Goal: Find contact information: Obtain details needed to contact an individual or organization

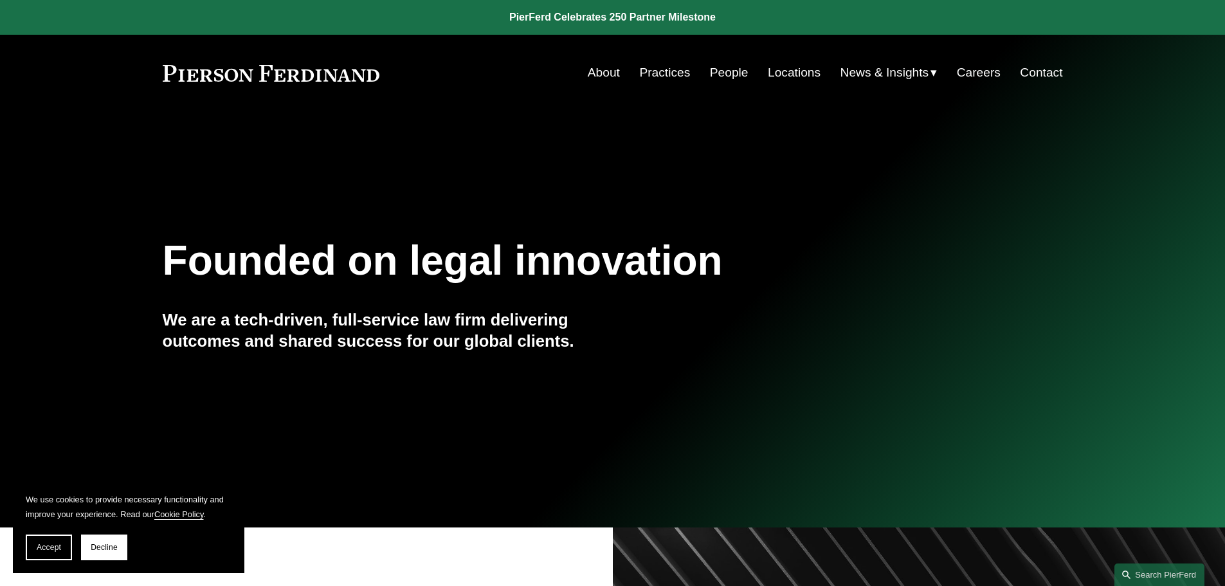
click at [403, 138] on div "Founded on legal innovation We are a tech-driven, full-service law firm deliver…" at bounding box center [612, 319] width 1225 height 395
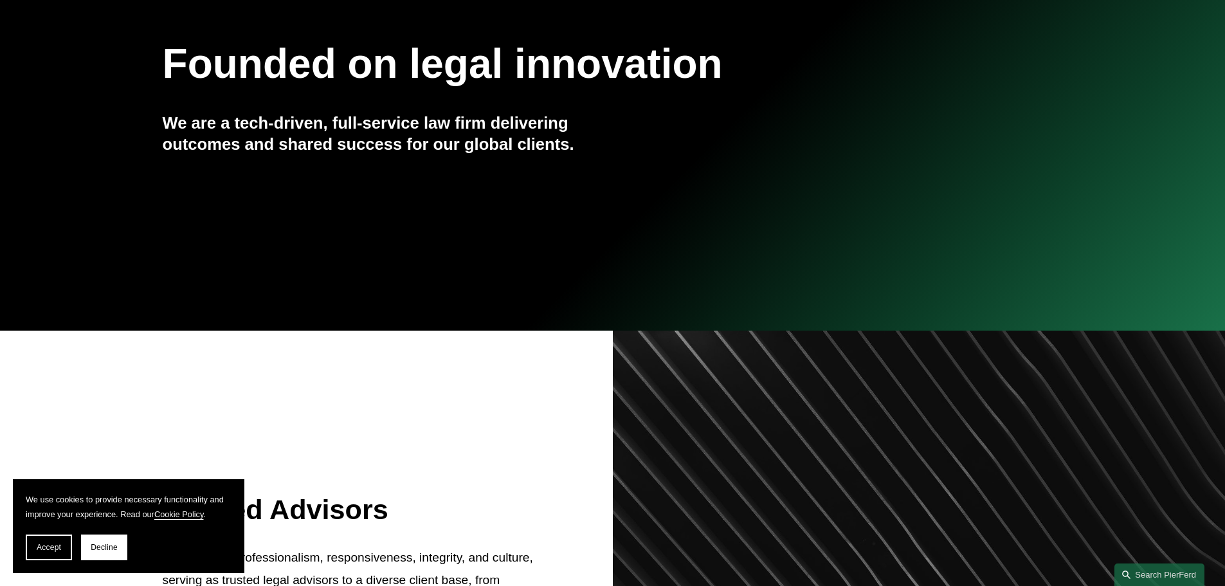
scroll to position [257, 0]
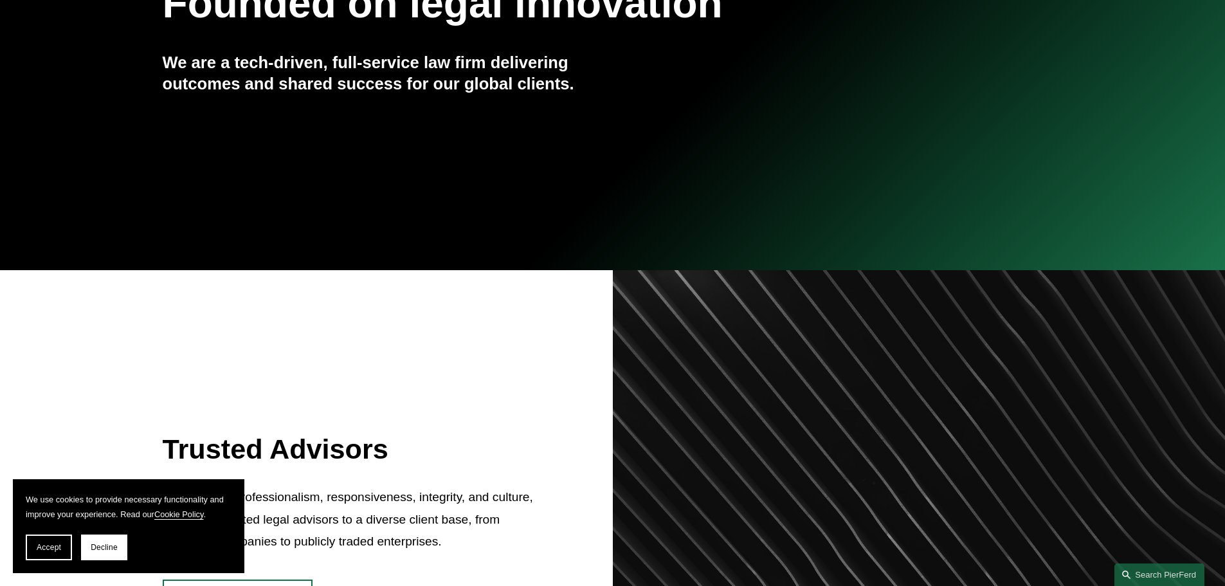
drag, startPoint x: 89, startPoint y: 546, endPoint x: 109, endPoint y: 520, distance: 33.1
click at [89, 545] on button "Decline" at bounding box center [104, 547] width 46 height 26
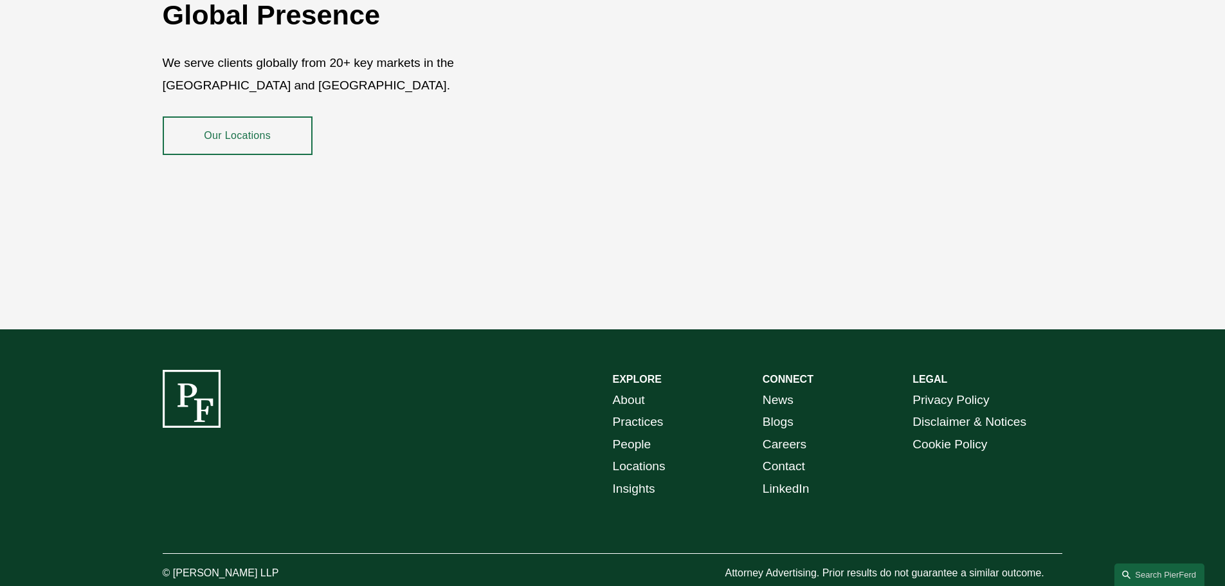
scroll to position [2354, 0]
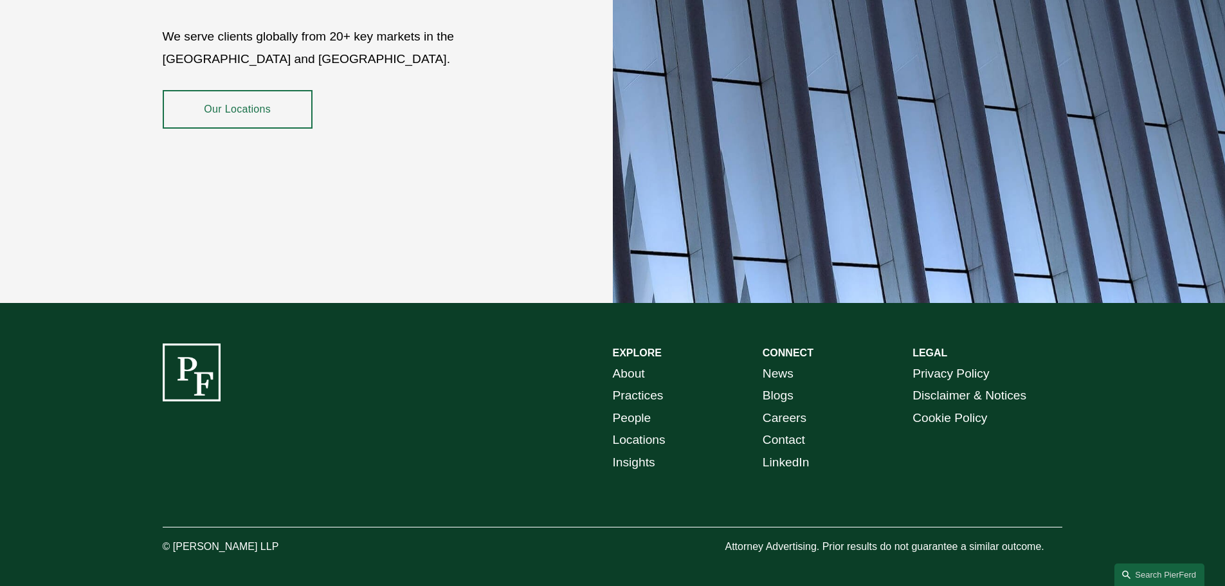
click at [785, 429] on link "Contact" at bounding box center [784, 440] width 42 height 23
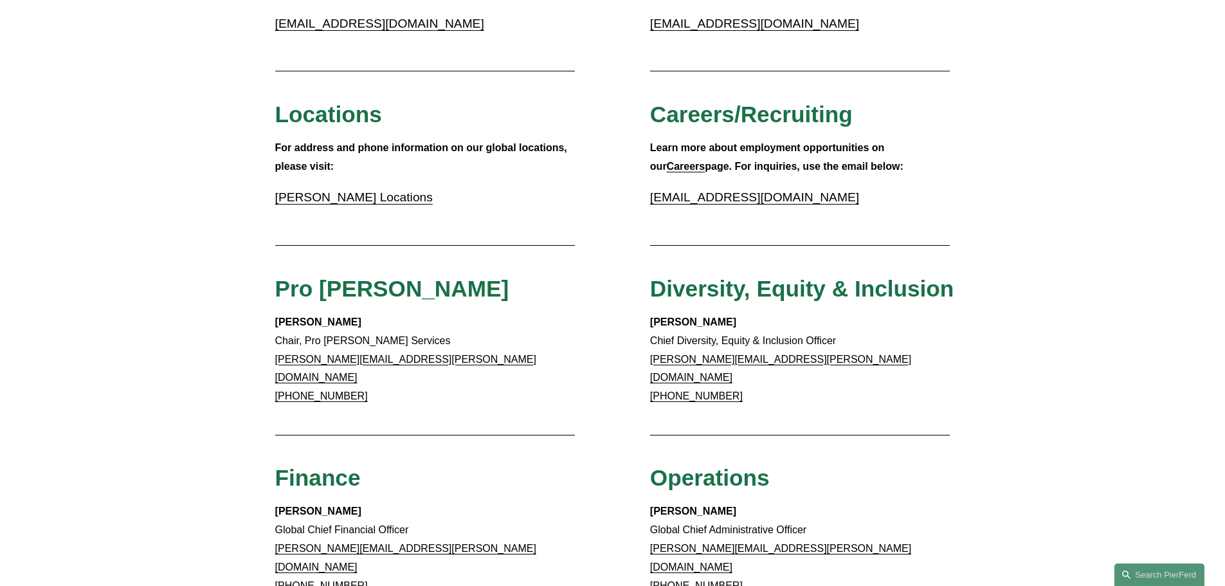
scroll to position [386, 0]
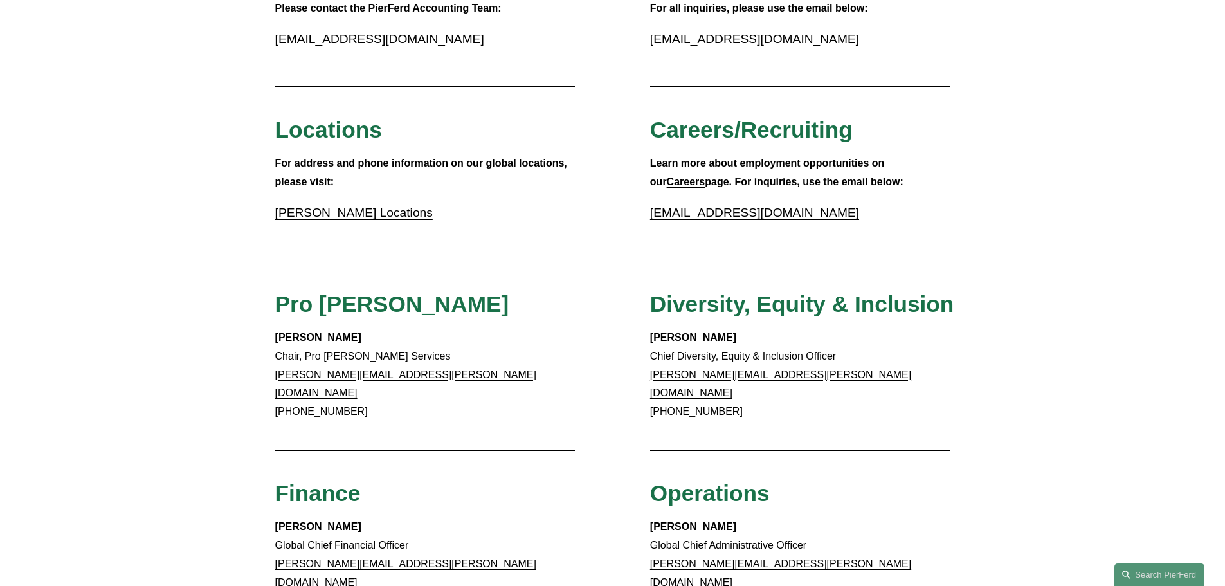
click at [359, 212] on link "Pierson Ferdinand Locations" at bounding box center [354, 213] width 158 height 14
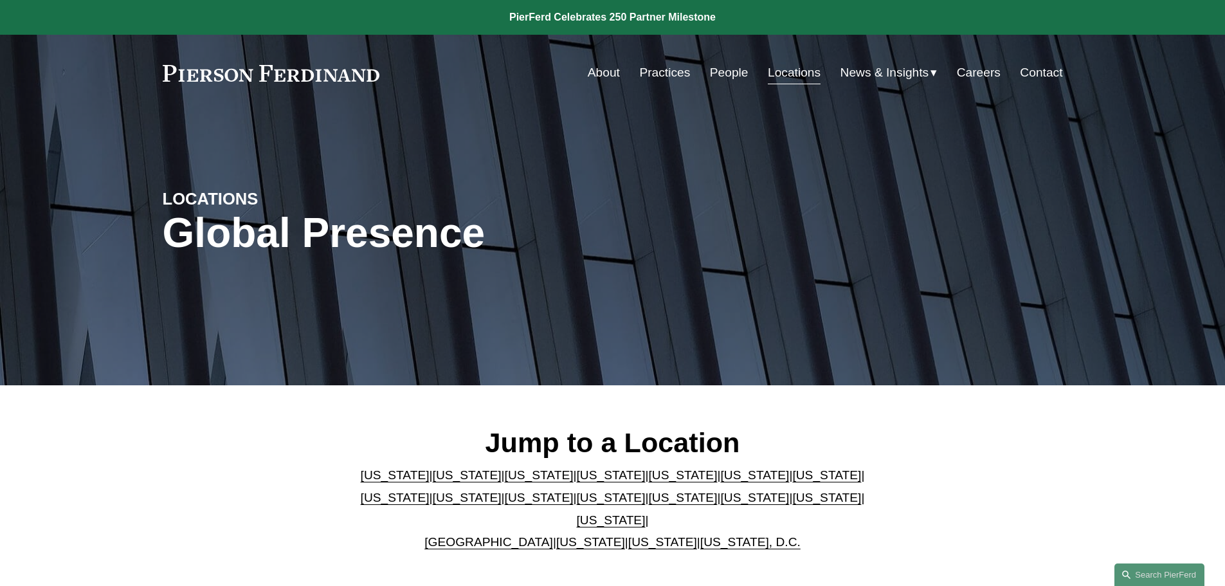
click at [430, 491] on link "[US_STATE]" at bounding box center [395, 498] width 69 height 14
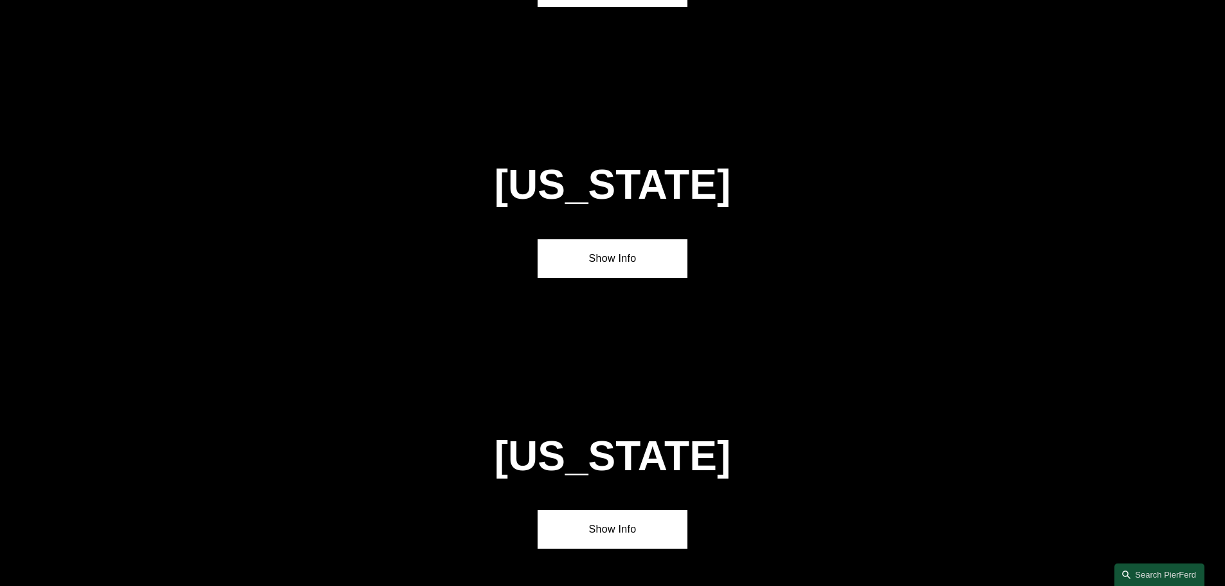
scroll to position [2481, 0]
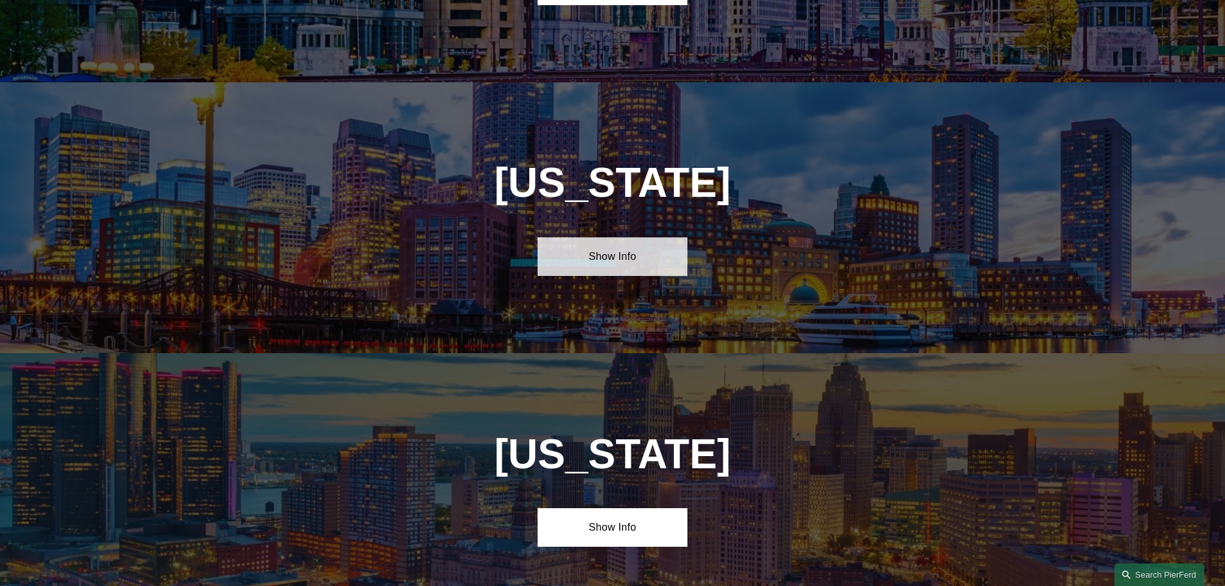
click at [613, 237] on link "Show Info" at bounding box center [613, 256] width 150 height 39
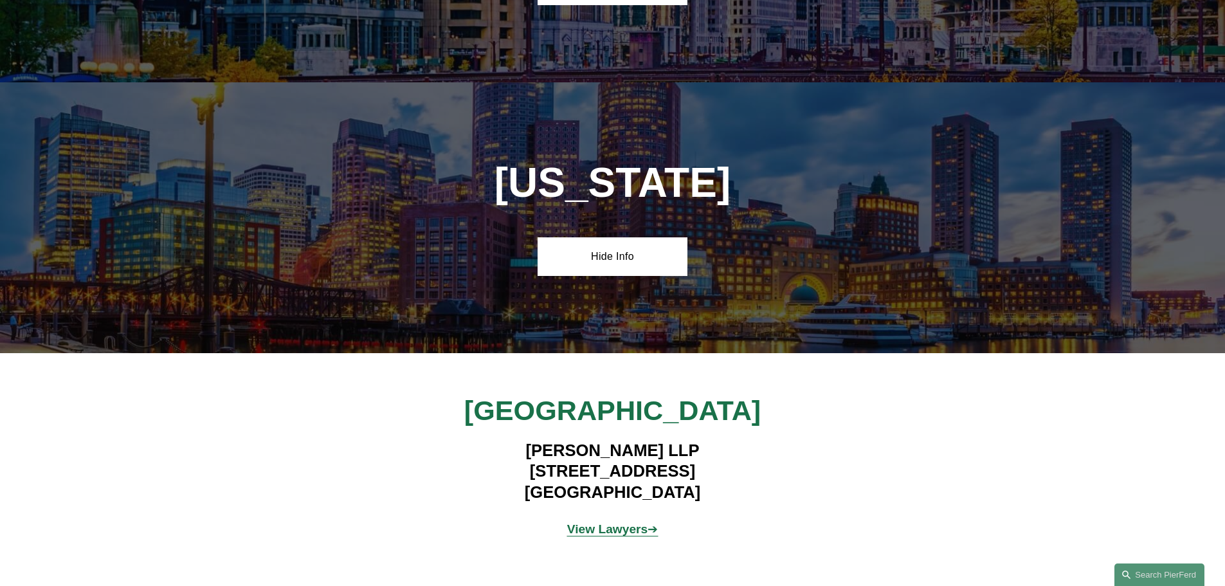
click at [608, 522] on strong "View Lawyers" at bounding box center [607, 529] width 81 height 14
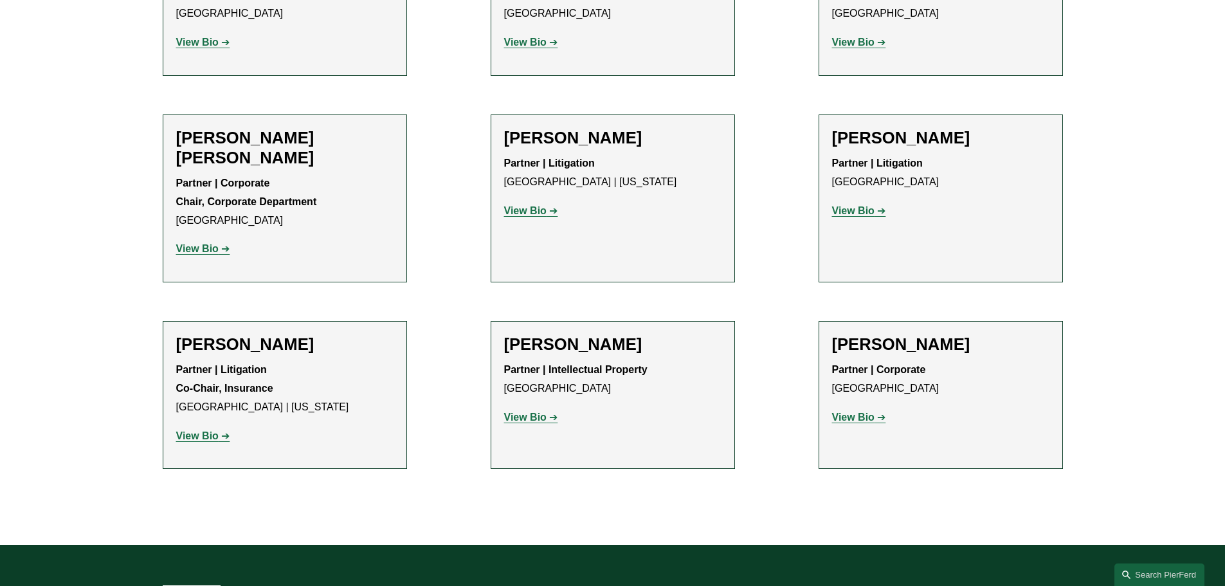
scroll to position [836, 0]
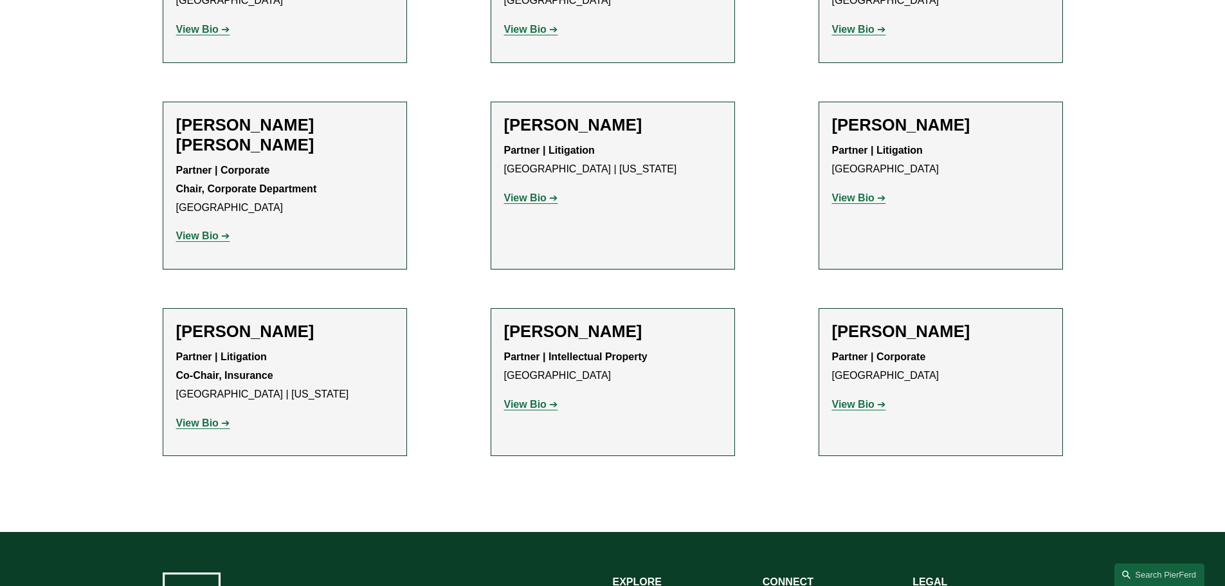
click at [521, 399] on strong "View Bio" at bounding box center [525, 404] width 42 height 11
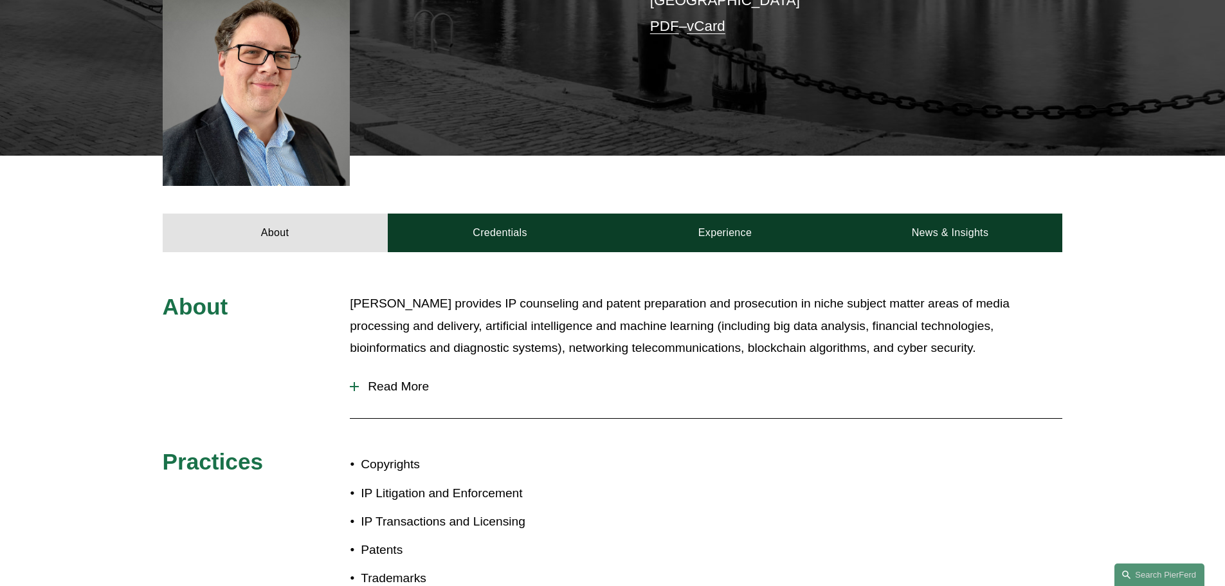
scroll to position [320, 0]
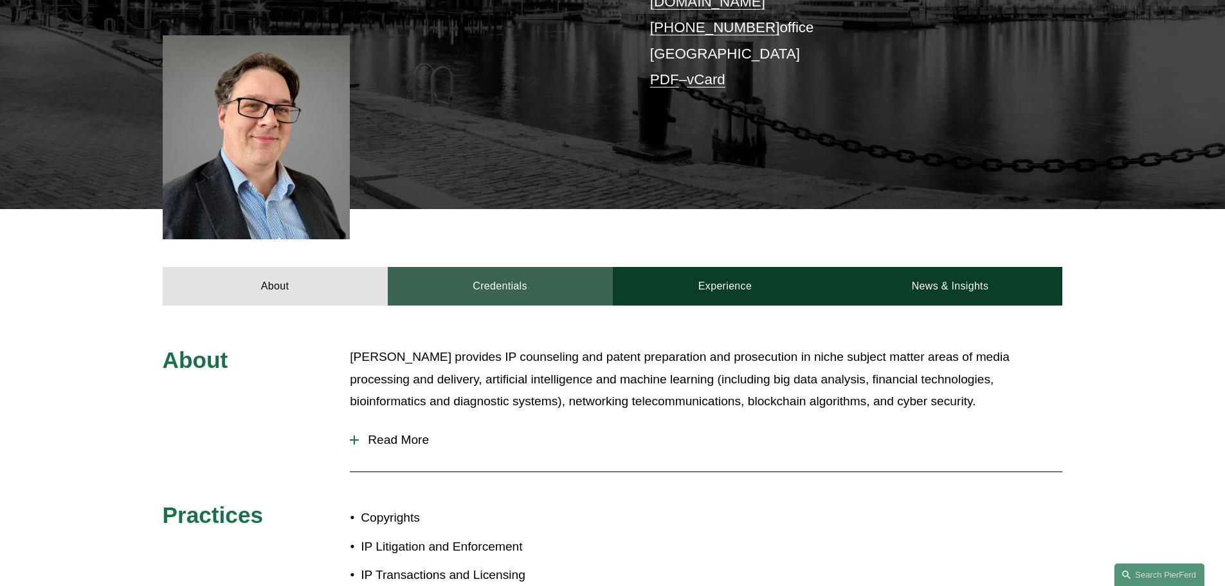
click at [503, 271] on link "Credentials" at bounding box center [500, 286] width 225 height 39
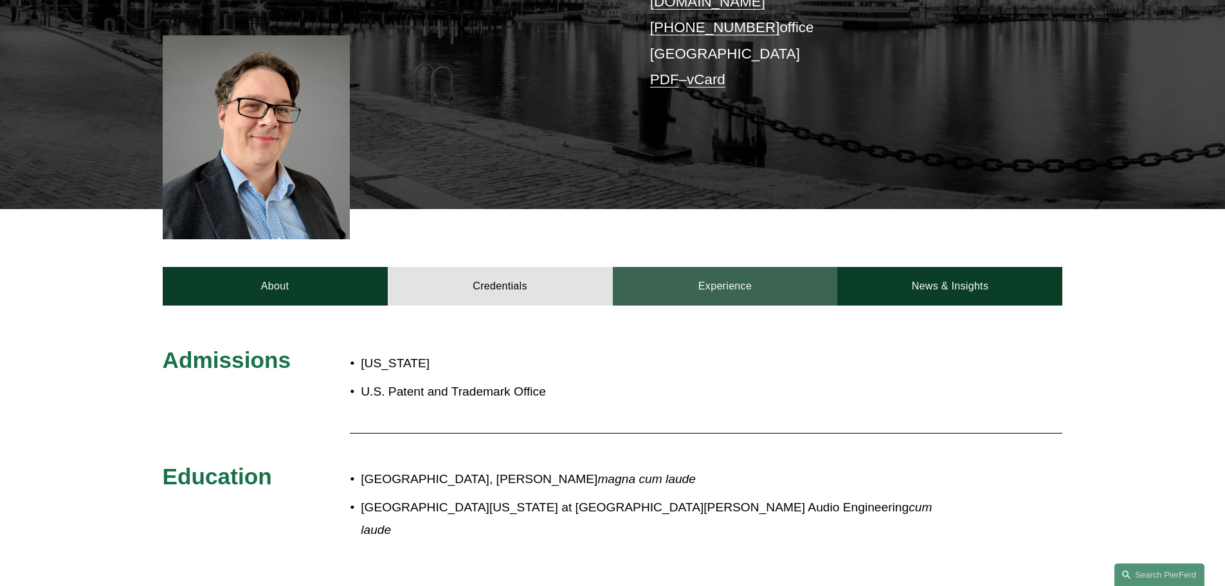
click at [723, 275] on link "Experience" at bounding box center [725, 286] width 225 height 39
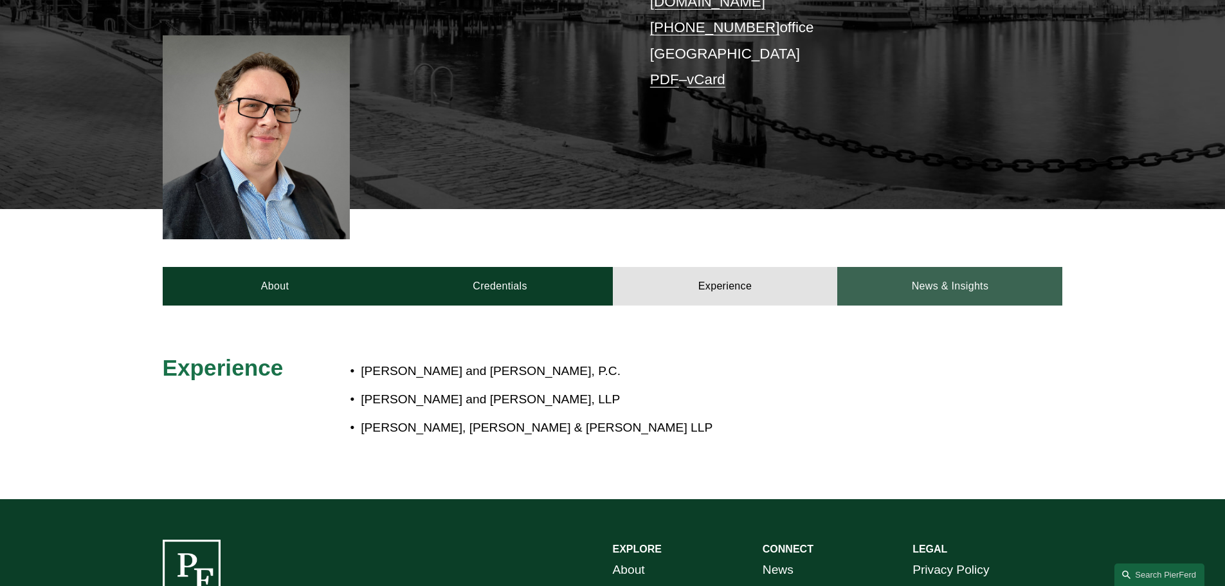
click at [916, 273] on link "News & Insights" at bounding box center [949, 286] width 225 height 39
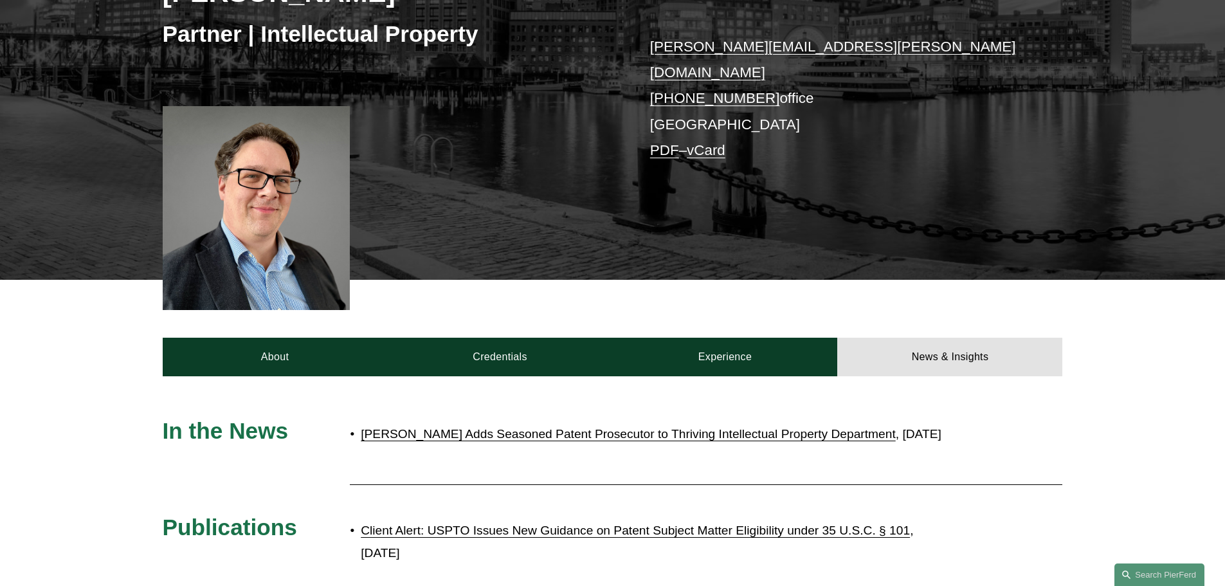
scroll to position [0, 0]
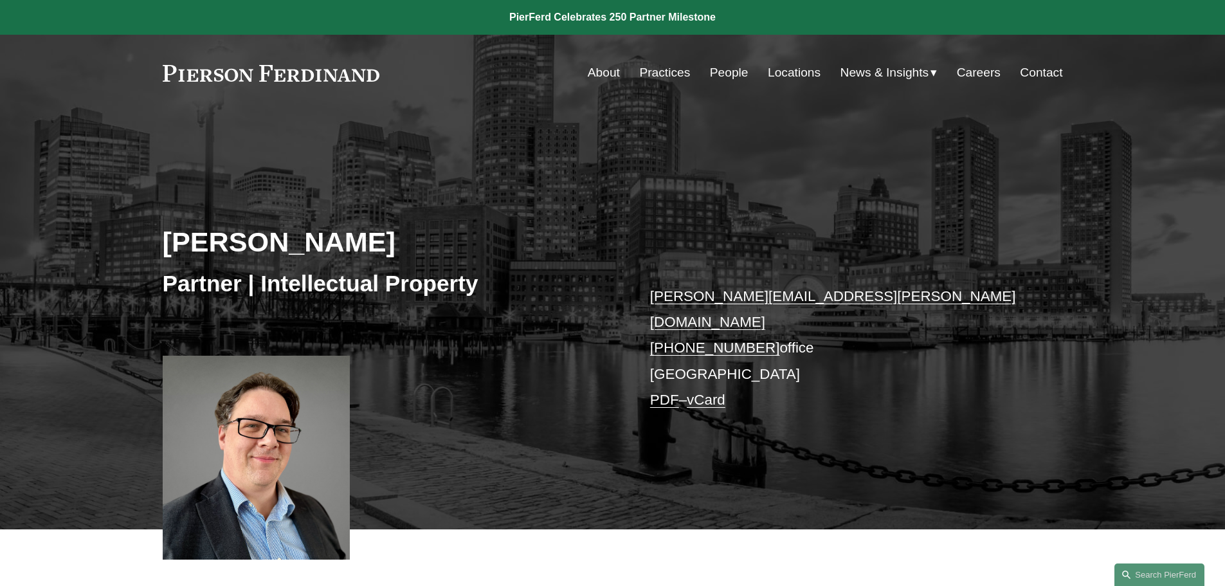
click at [1040, 71] on link "Contact" at bounding box center [1041, 72] width 42 height 24
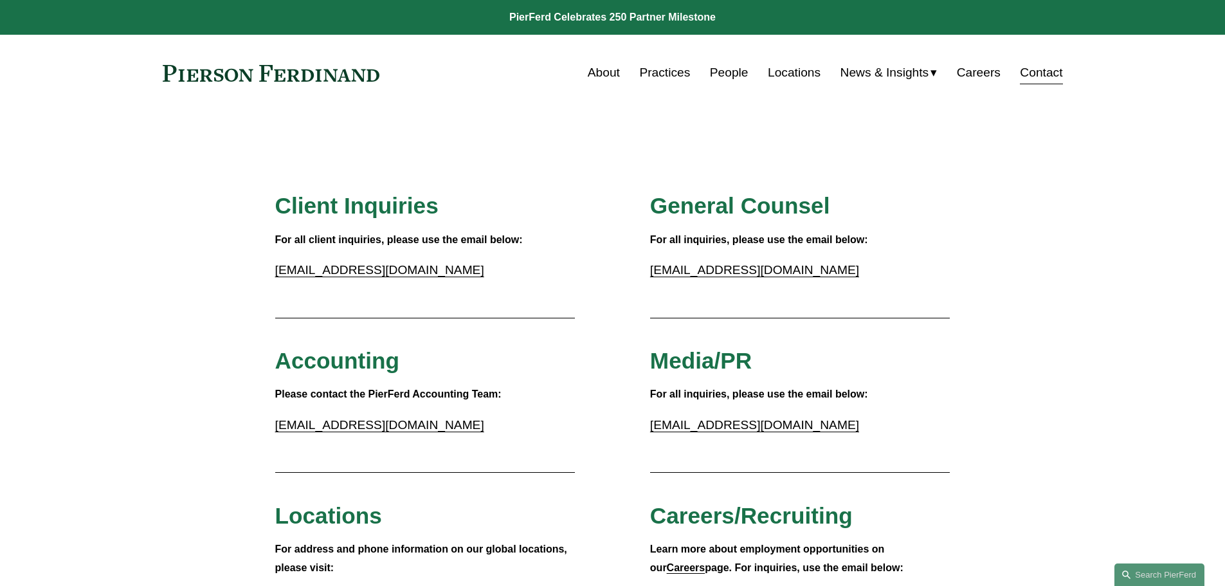
click at [785, 73] on link "Locations" at bounding box center [794, 72] width 53 height 24
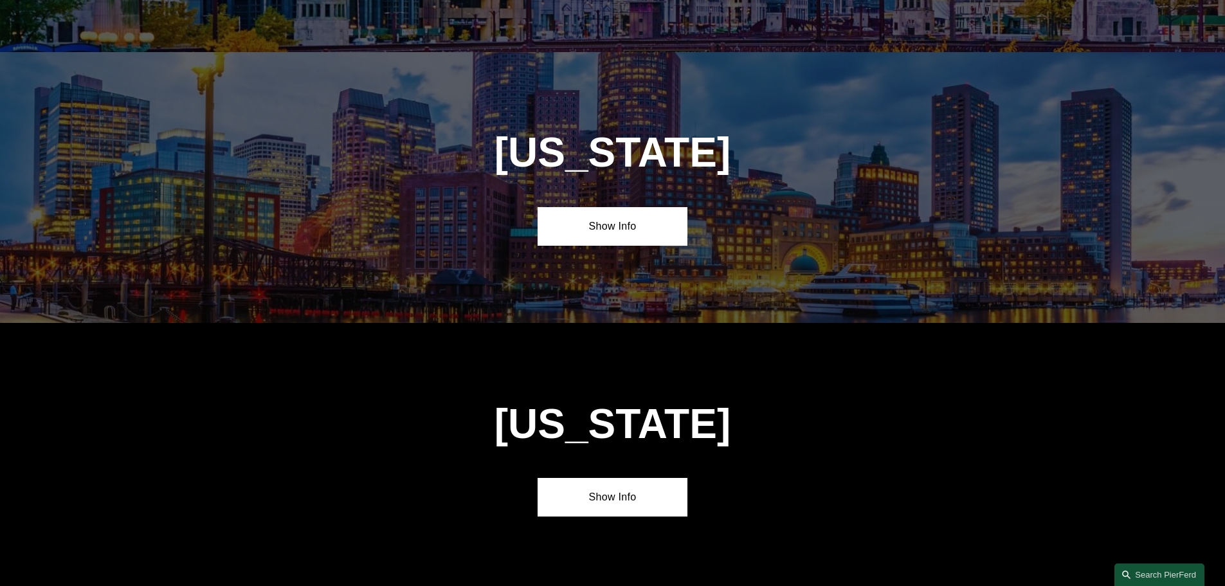
scroll to position [2572, 0]
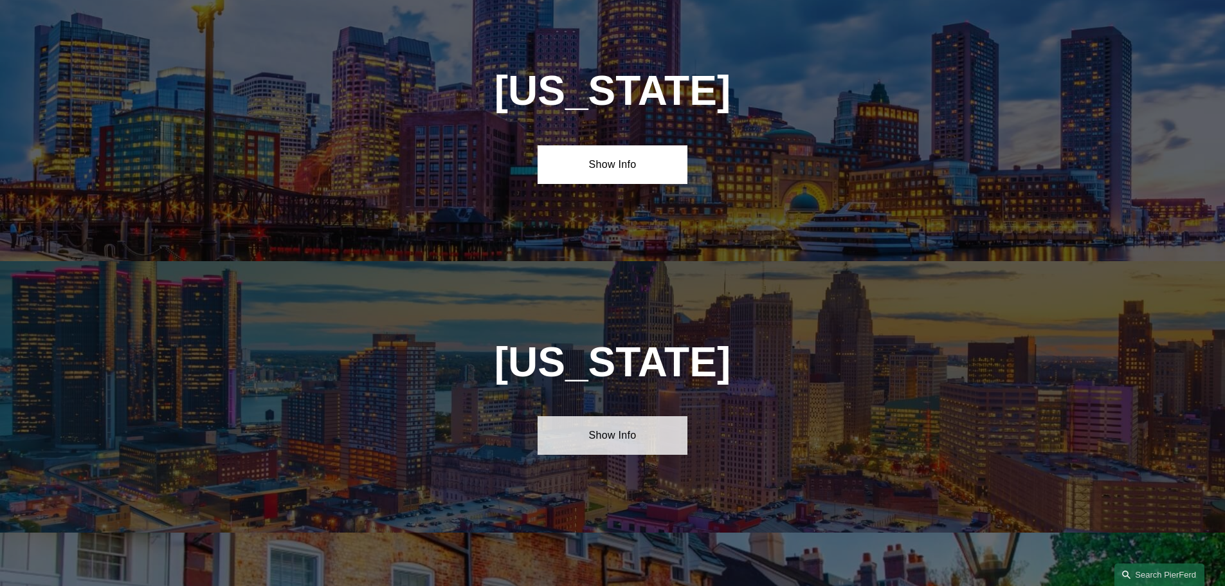
click at [590, 416] on link "Show Info" at bounding box center [613, 435] width 150 height 39
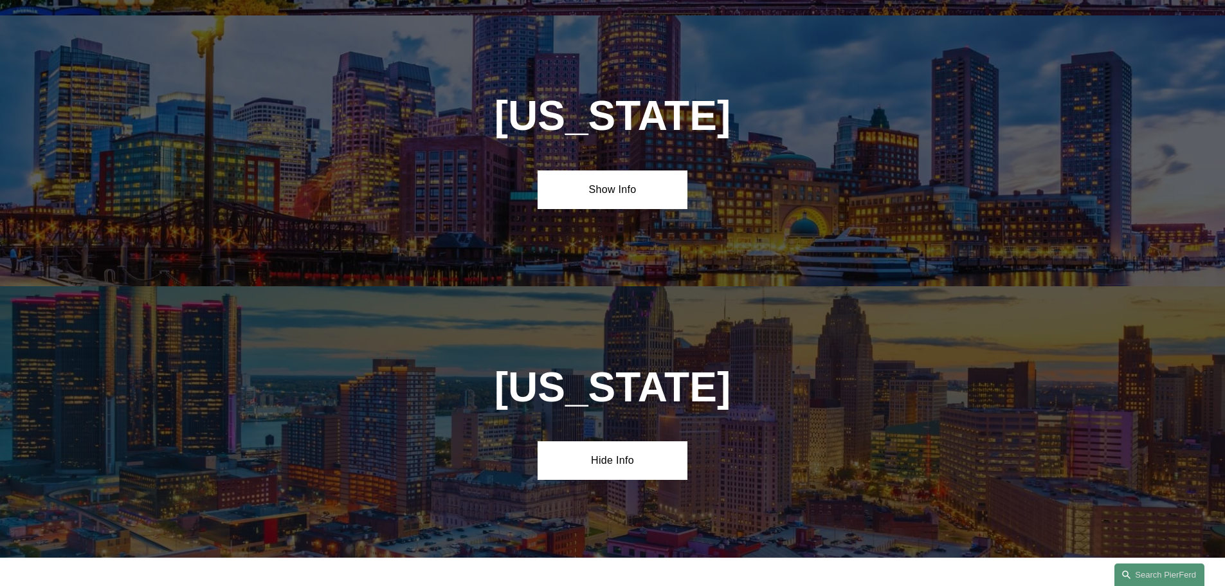
scroll to position [2508, 0]
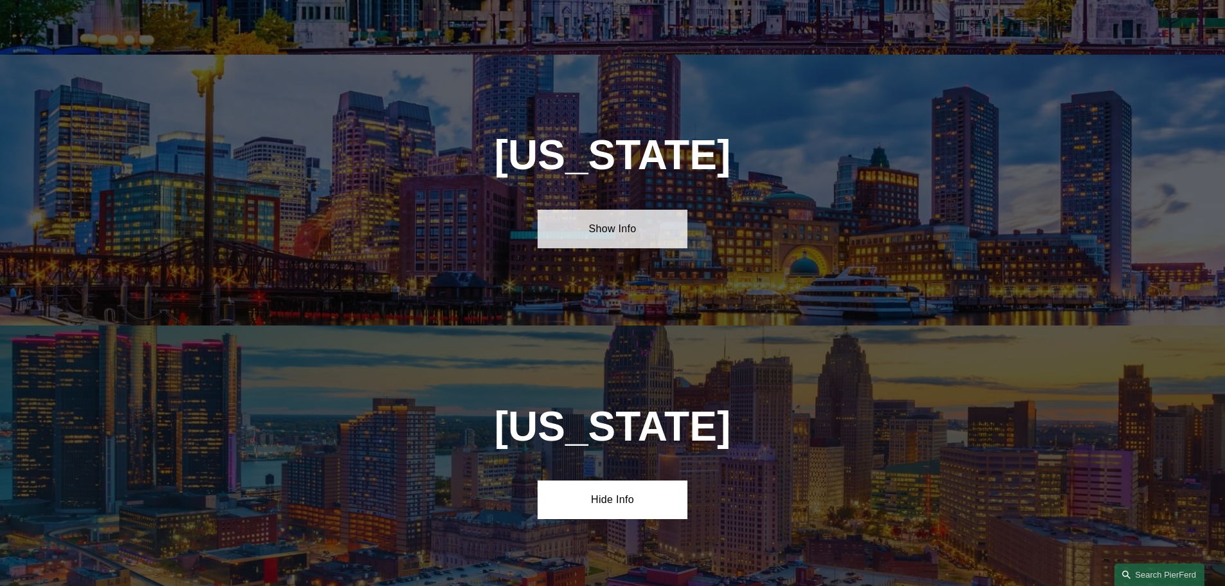
click at [617, 210] on link "Show Info" at bounding box center [613, 229] width 150 height 39
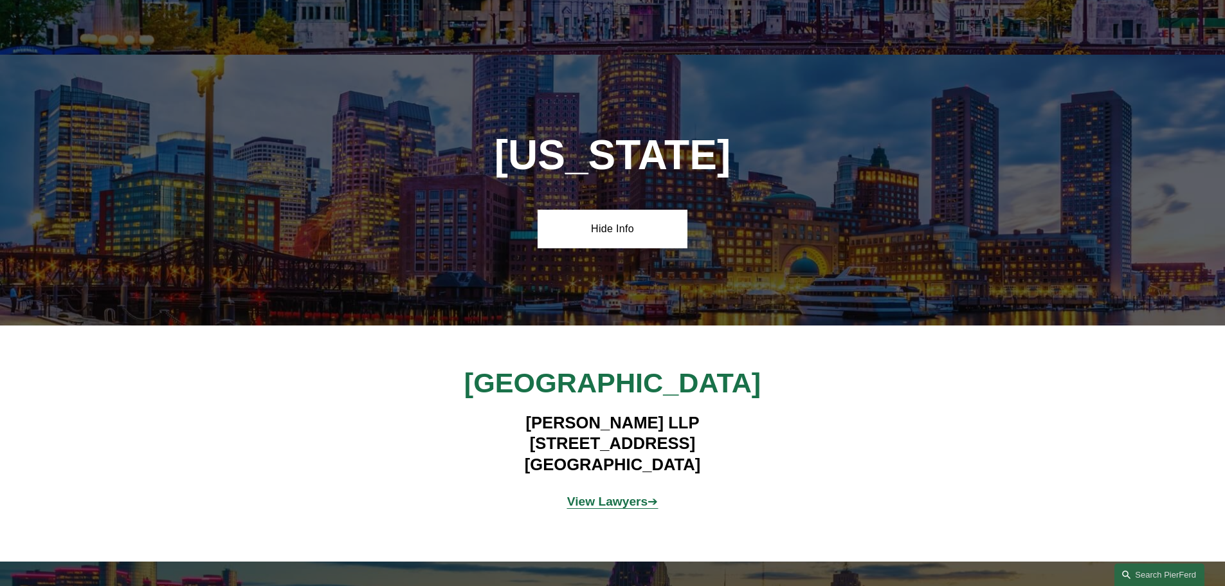
click at [1100, 123] on div "[US_STATE] Hide Info" at bounding box center [612, 190] width 1225 height 271
